Goal: Information Seeking & Learning: Learn about a topic

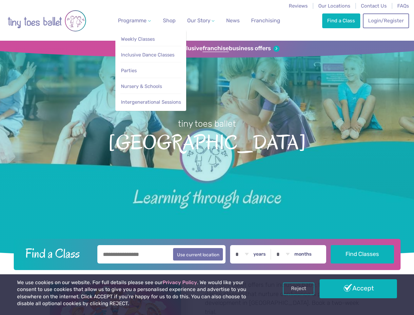
click at [133, 20] on span "Programme" at bounding box center [132, 20] width 29 height 6
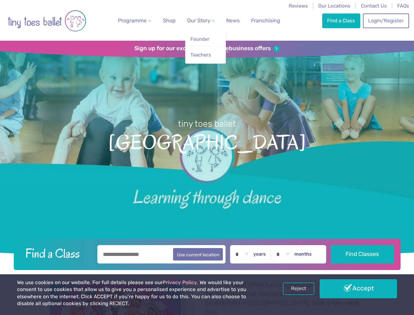
click at [195, 20] on span "Our Story" at bounding box center [198, 20] width 23 height 6
click at [207, 49] on strong "franchise" at bounding box center [216, 48] width 26 height 7
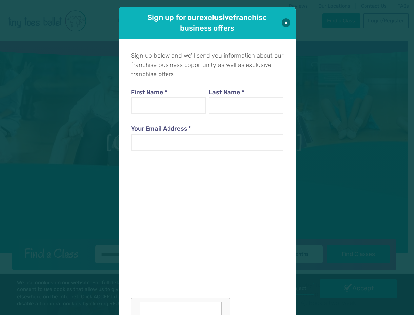
click at [207, 253] on iframe at bounding box center [180, 227] width 99 height 138
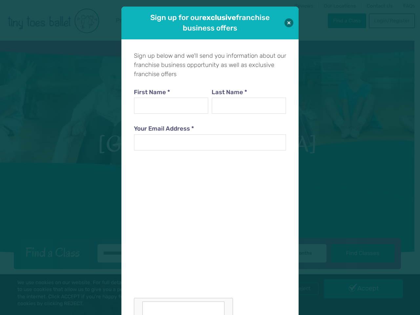
click at [299, 289] on div "Sign up below and we'll send you information about our franchise business oppor…" at bounding box center [209, 198] width 177 height 319
click at [359, 289] on div "Sign up for our exclusive franchise business offers Sign up below and we'll sen…" at bounding box center [210, 157] width 420 height 315
